Goal: Find specific page/section: Find specific page/section

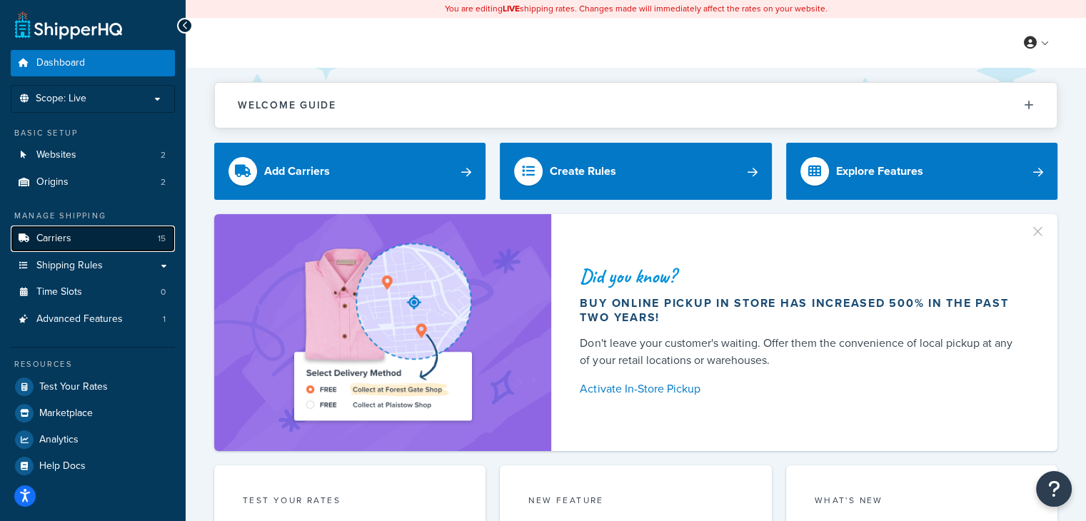
click at [78, 235] on link "Carriers 15" at bounding box center [93, 239] width 164 height 26
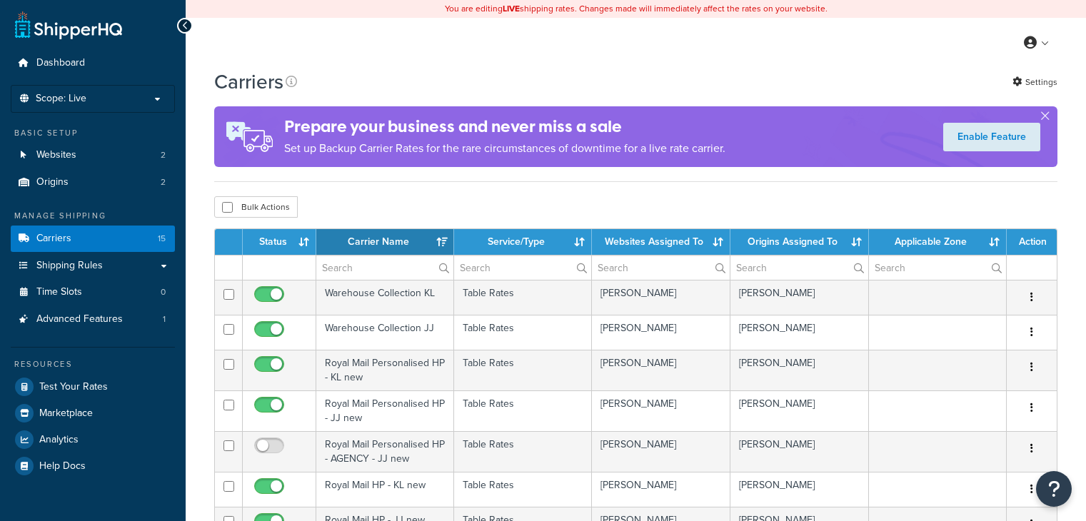
select select "15"
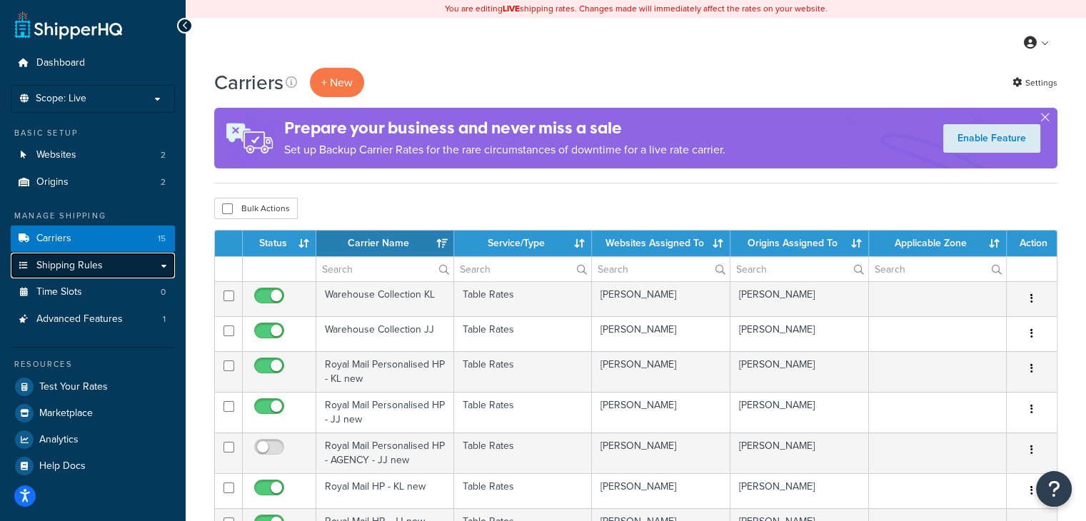
click at [107, 274] on link "Shipping Rules" at bounding box center [93, 266] width 164 height 26
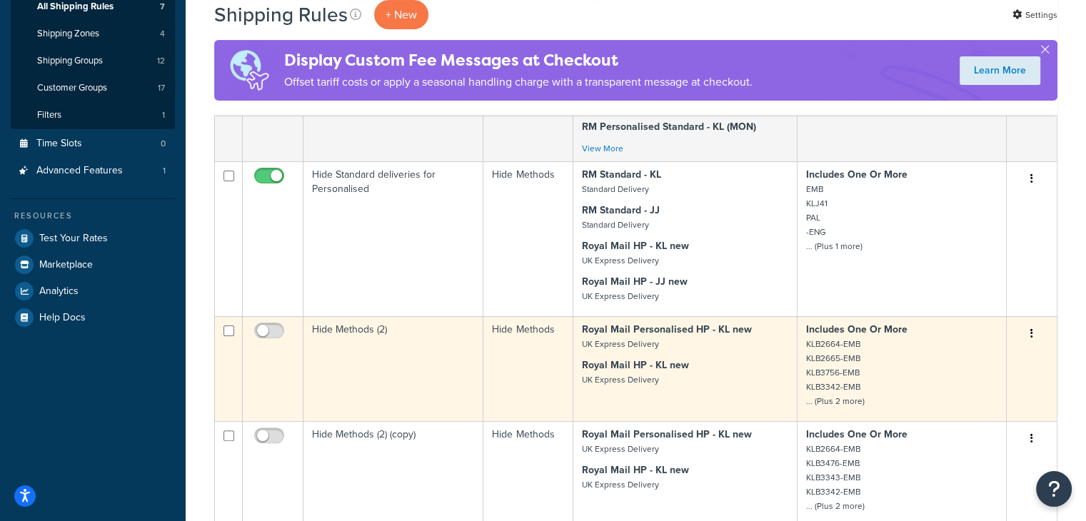
scroll to position [76, 0]
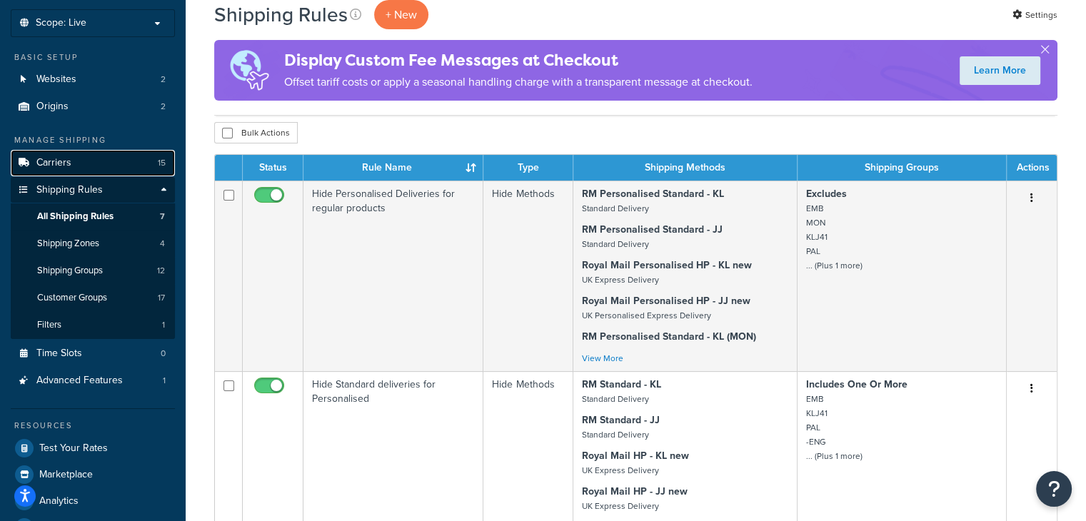
click at [86, 166] on link "Carriers 15" at bounding box center [93, 163] width 164 height 26
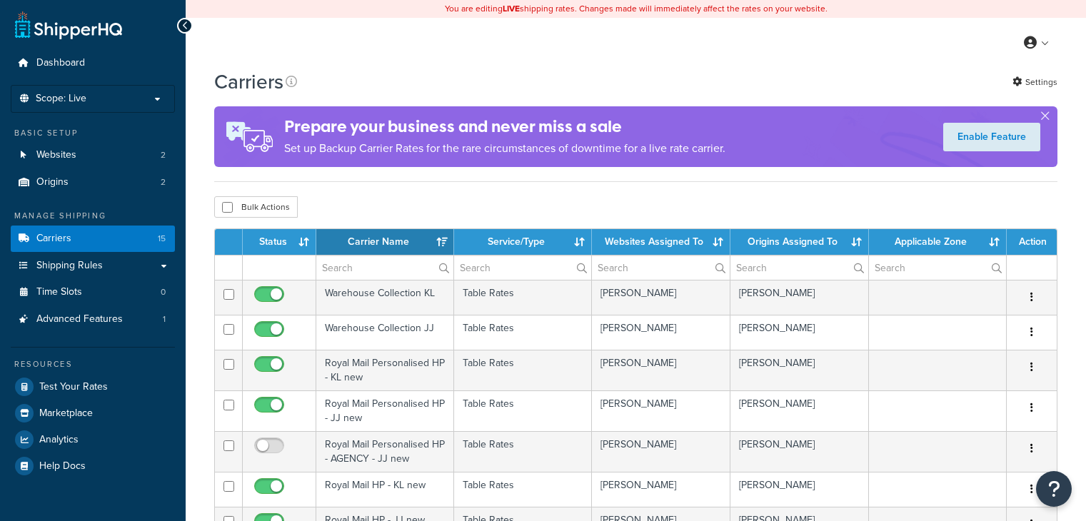
select select "15"
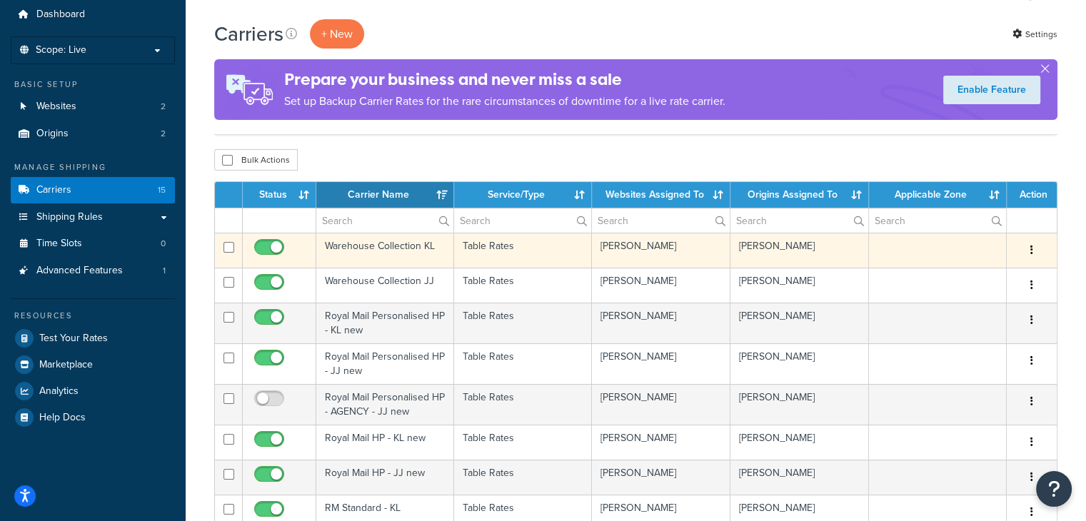
scroll to position [143, 0]
